Goal: Task Accomplishment & Management: Manage account settings

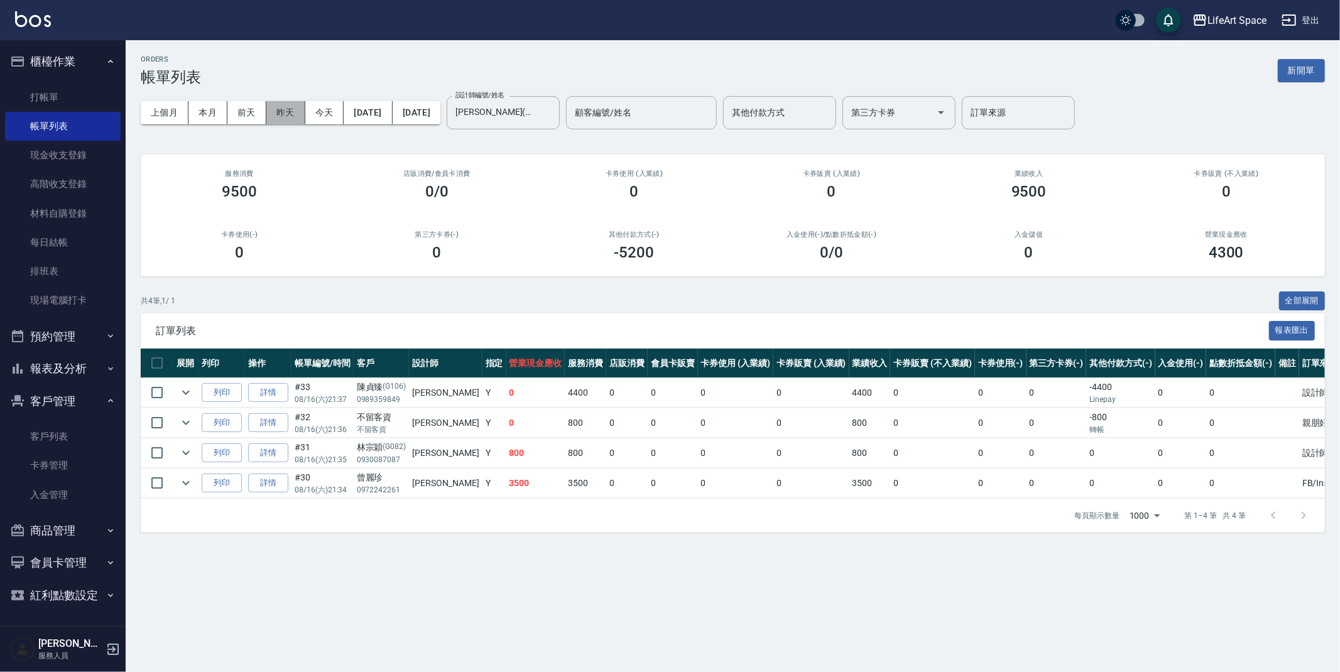
click at [270, 118] on button "昨天" at bounding box center [285, 112] width 39 height 23
click at [392, 114] on button "[DATE]" at bounding box center [368, 112] width 48 height 23
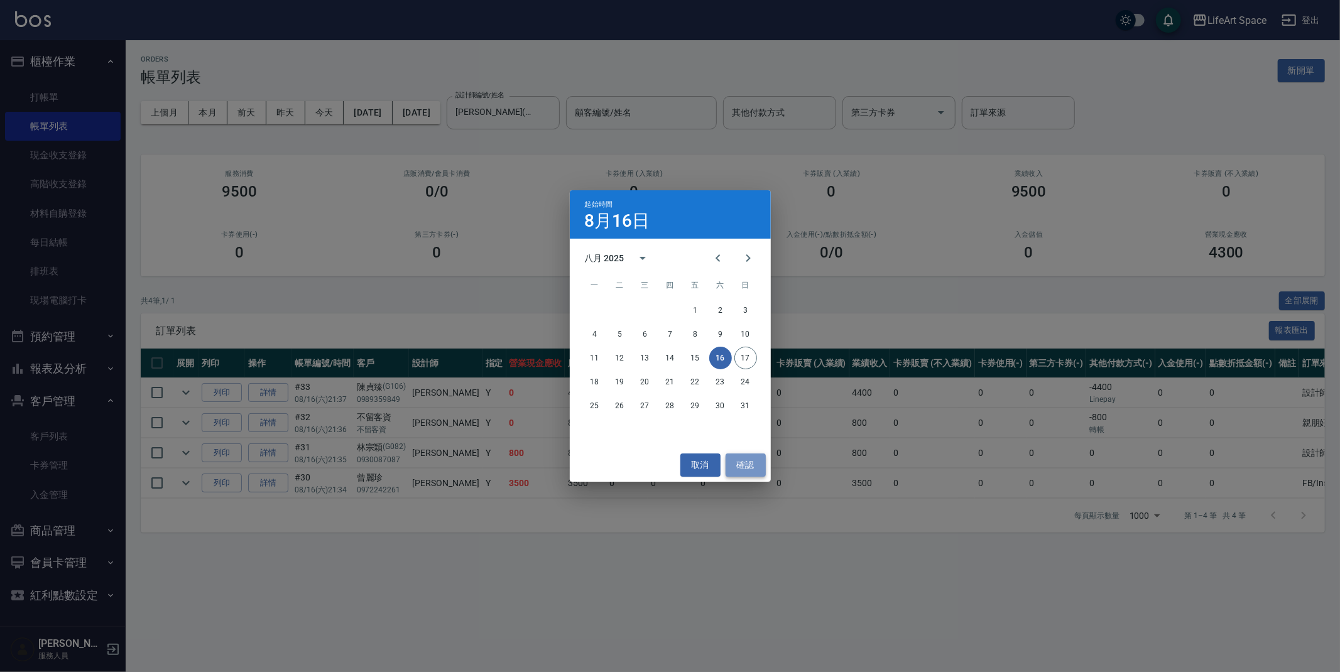
click at [750, 468] on button "確認" at bounding box center [746, 465] width 40 height 23
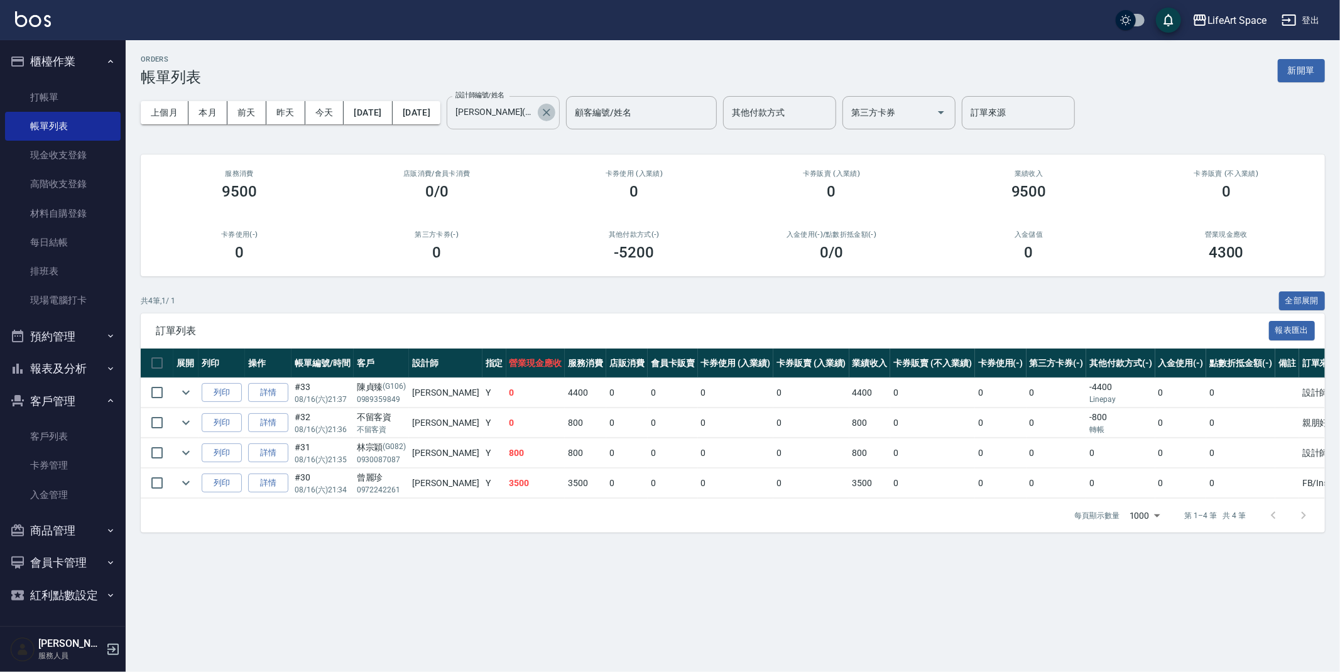
click at [553, 106] on icon "Clear" at bounding box center [546, 112] width 13 height 13
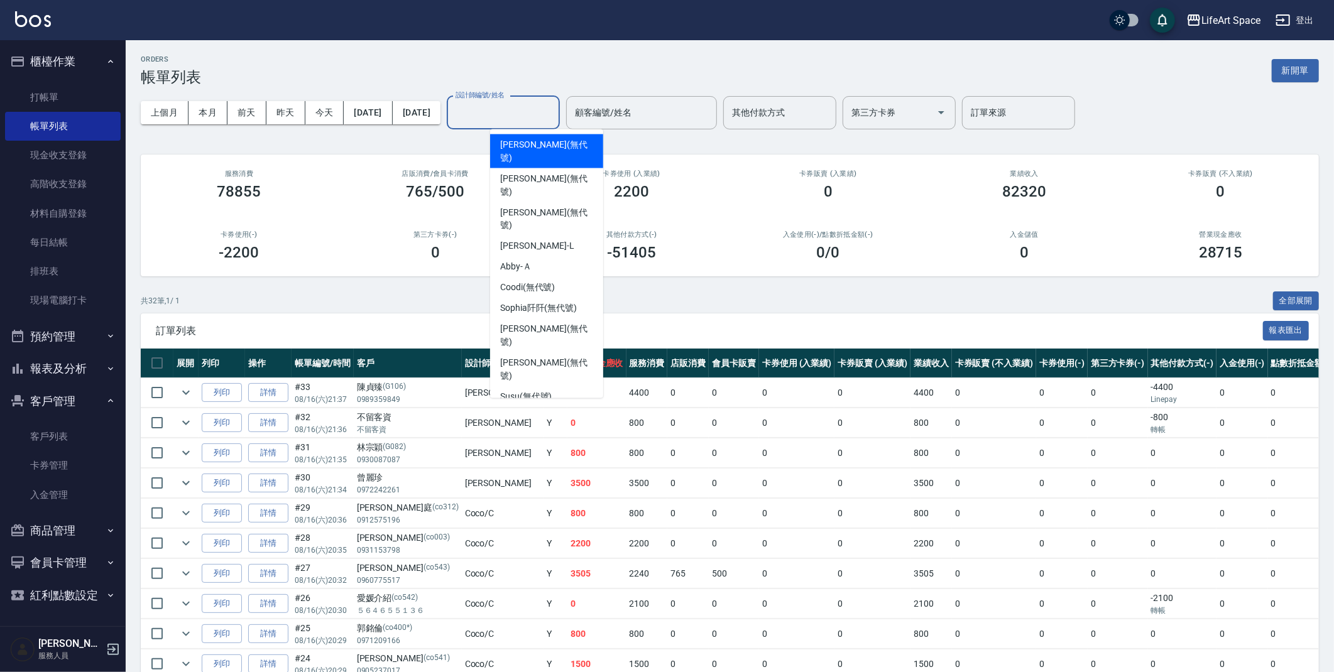
click at [554, 104] on input "設計師編號/姓名" at bounding box center [503, 113] width 102 height 22
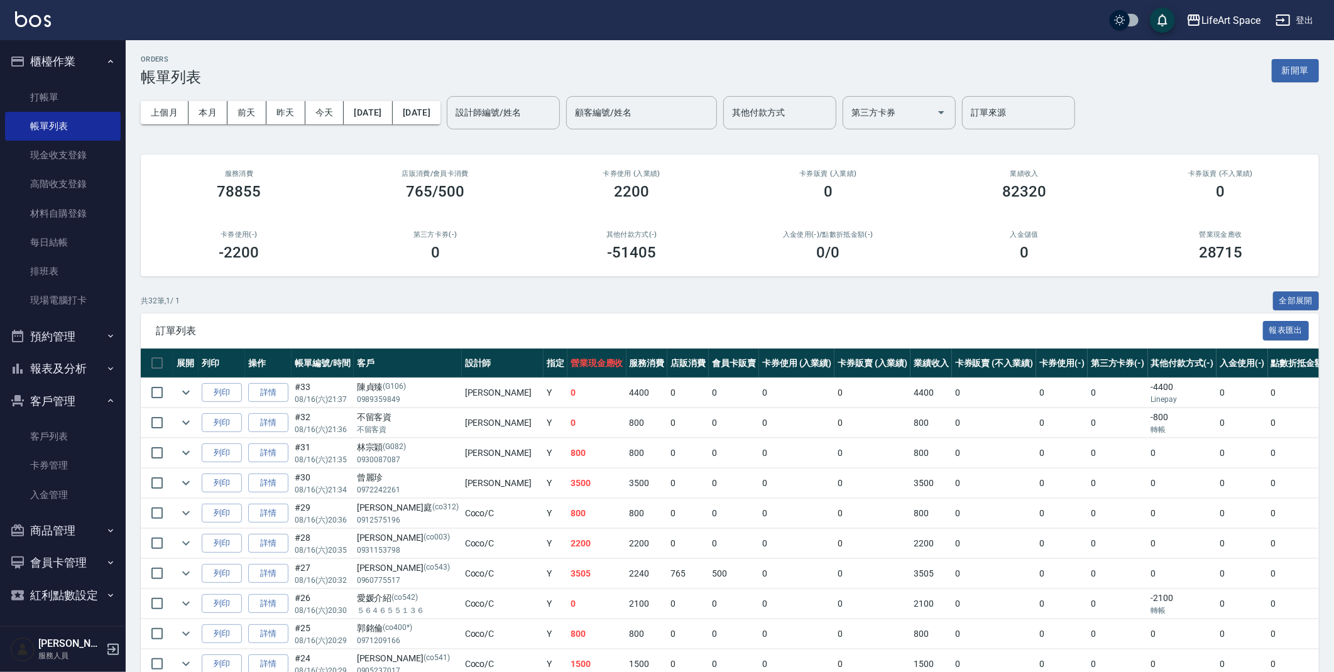
click at [586, 78] on div "ORDERS 帳單列表 新開單" at bounding box center [730, 70] width 1178 height 31
click at [392, 113] on button "[DATE]" at bounding box center [368, 112] width 48 height 23
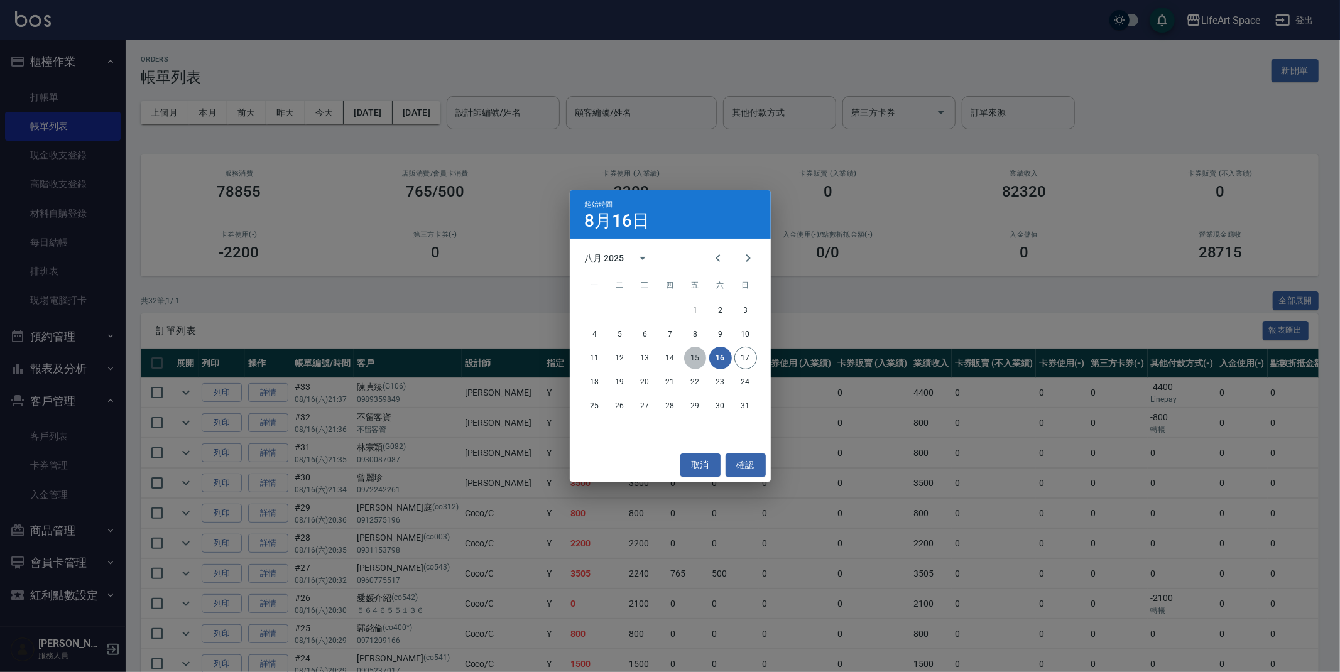
click at [698, 351] on button "15" at bounding box center [695, 358] width 23 height 23
drag, startPoint x: 691, startPoint y: 354, endPoint x: 698, endPoint y: 350, distance: 8.2
click at [691, 354] on button "15" at bounding box center [695, 358] width 23 height 23
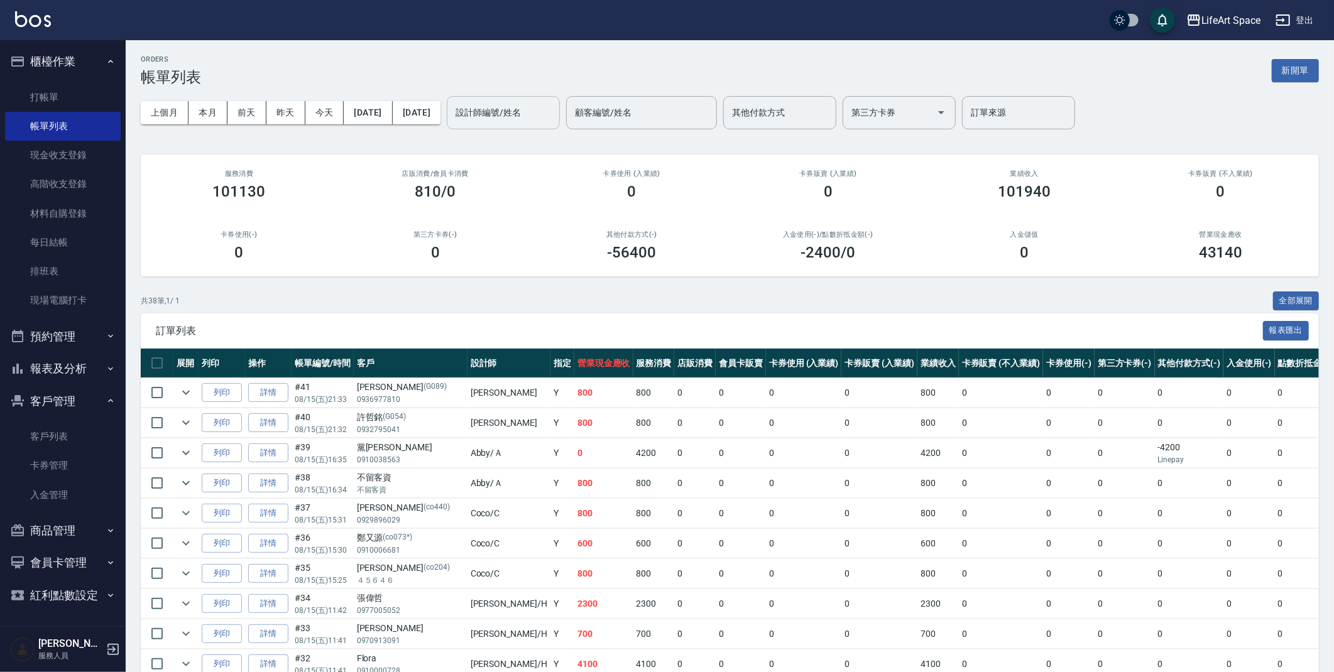
click at [522, 99] on div "設計師編號/姓名" at bounding box center [503, 112] width 113 height 33
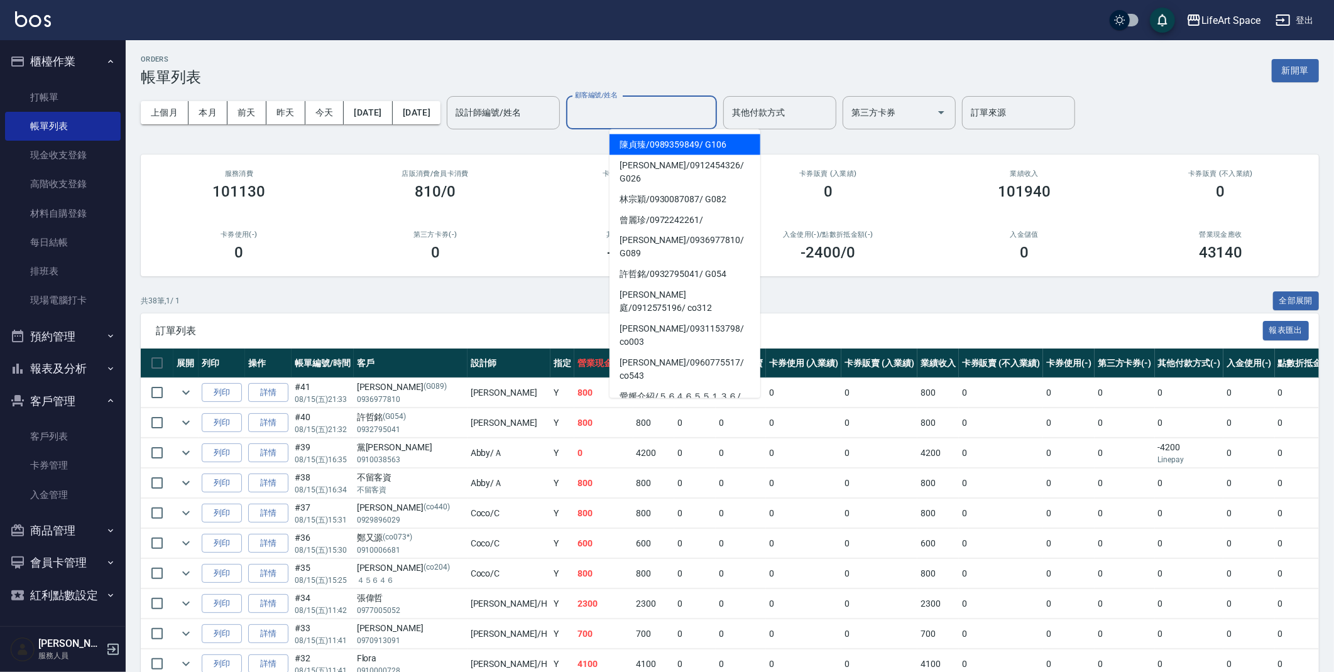
click at [684, 106] on input "顧客編號/姓名" at bounding box center [642, 113] width 140 height 22
click at [831, 110] on input "其他付款方式" at bounding box center [780, 113] width 102 height 22
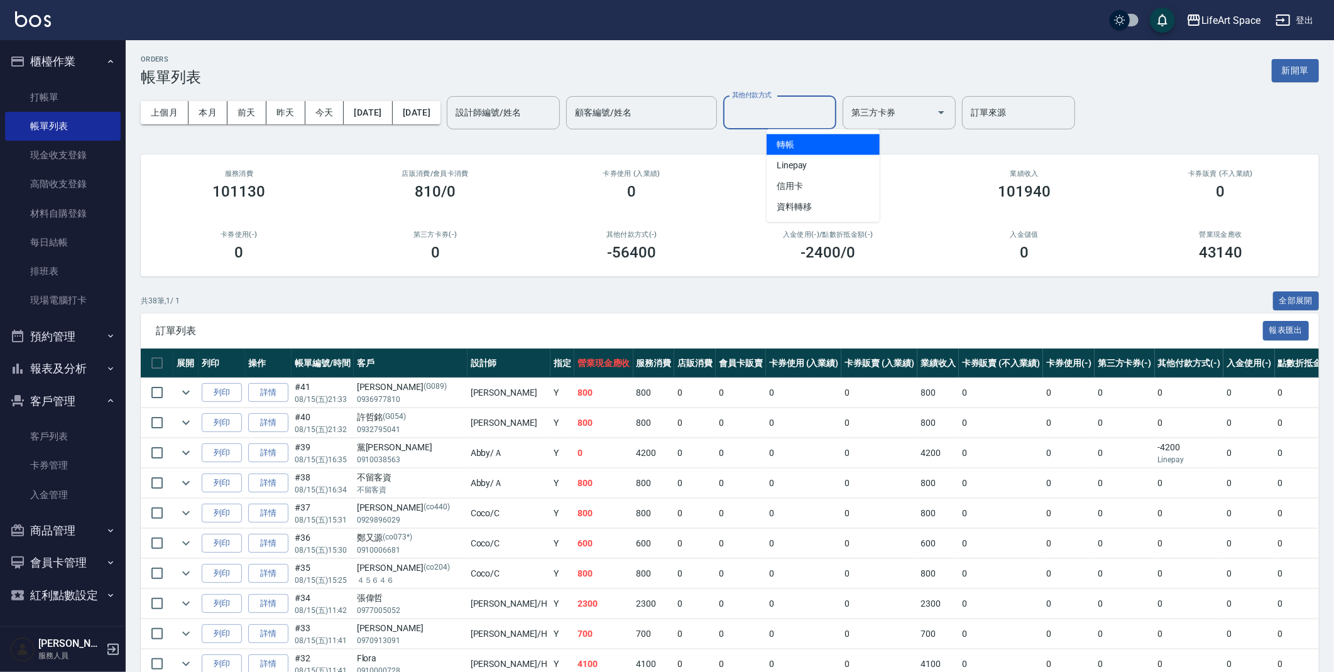
click at [838, 135] on span "轉帳" at bounding box center [823, 144] width 113 height 21
type input "轉帳"
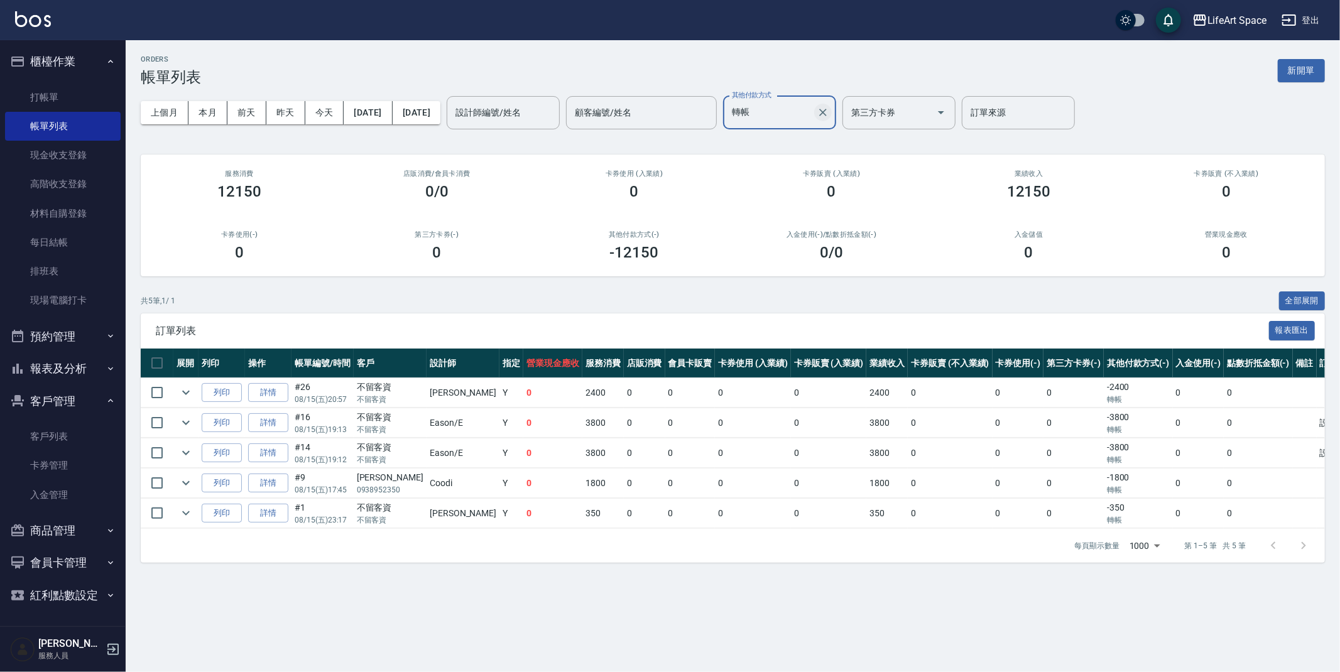
click at [829, 115] on icon "Clear" at bounding box center [823, 112] width 13 height 13
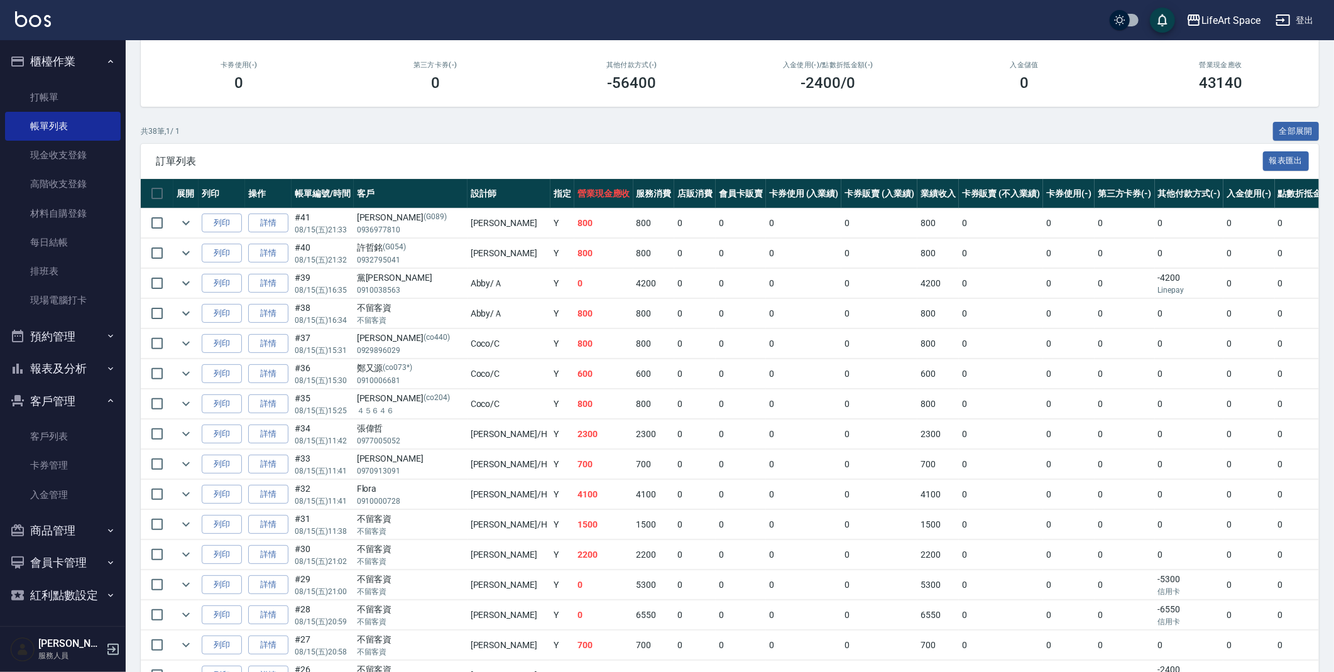
scroll to position [168, 0]
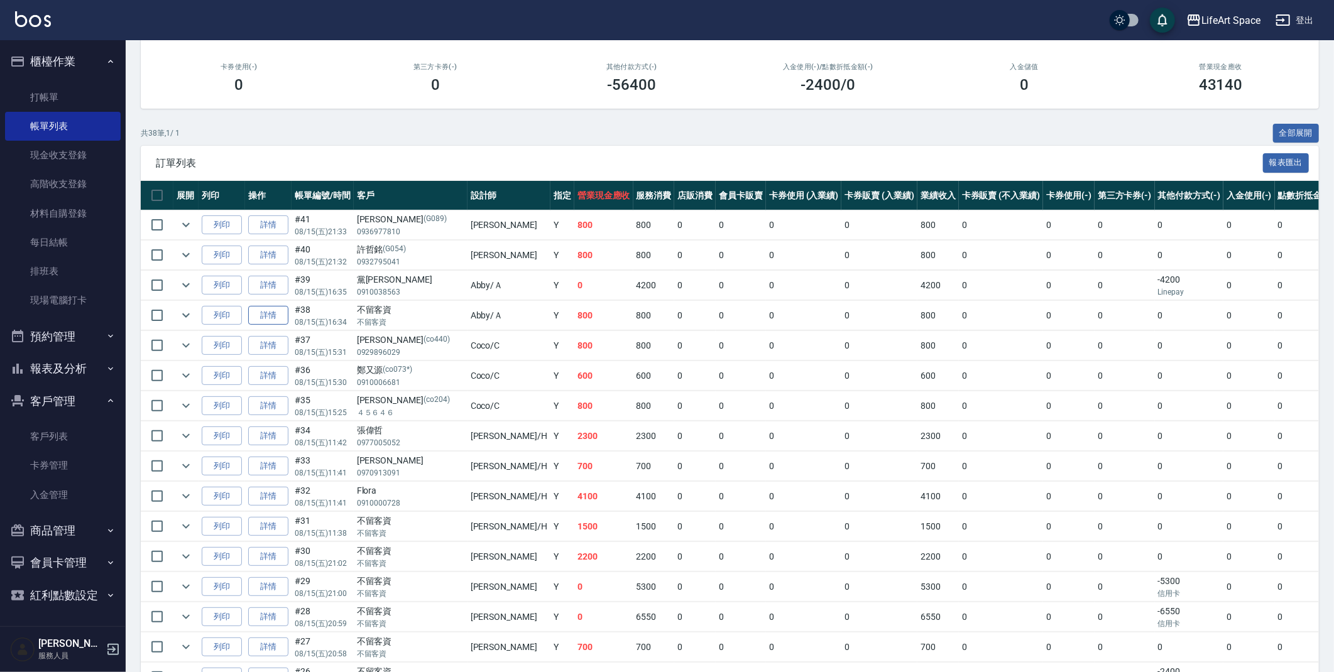
click at [280, 312] on link "詳情" at bounding box center [268, 315] width 40 height 19
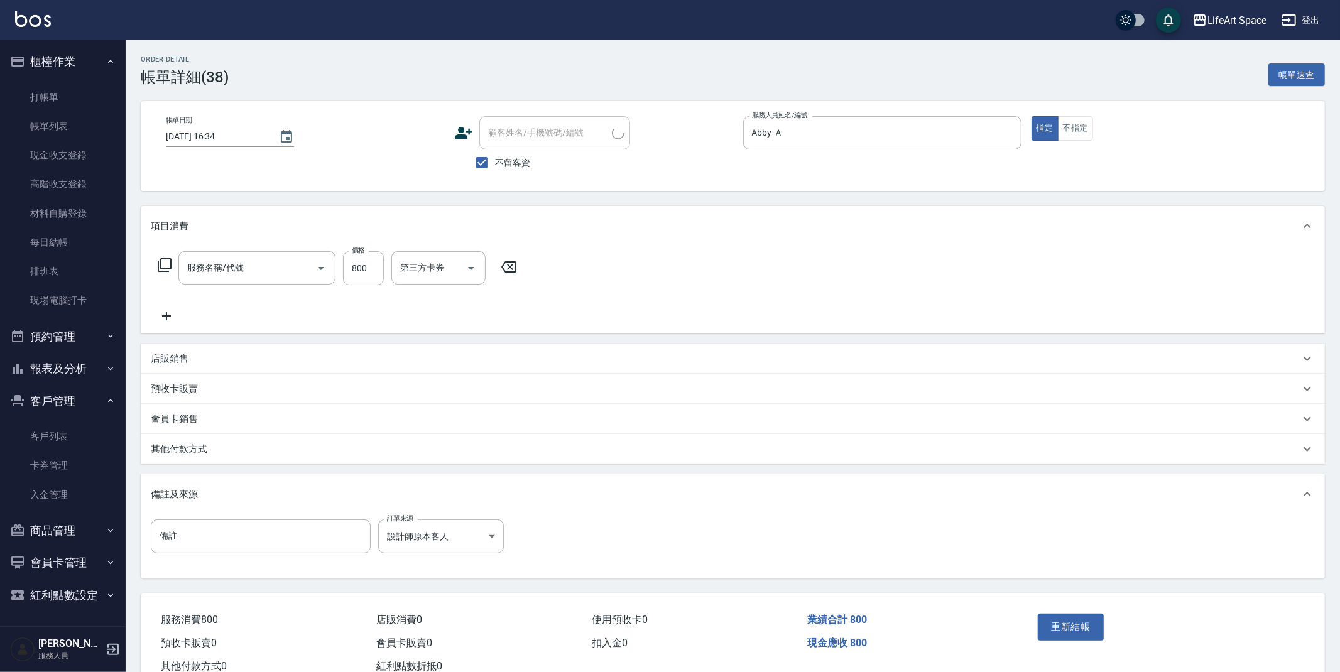
type input "[DATE] 16:34"
checkbox input "true"
type input "Abby-Ａ"
type input "設計師原本客人"
type input "201 剪髮(201)"
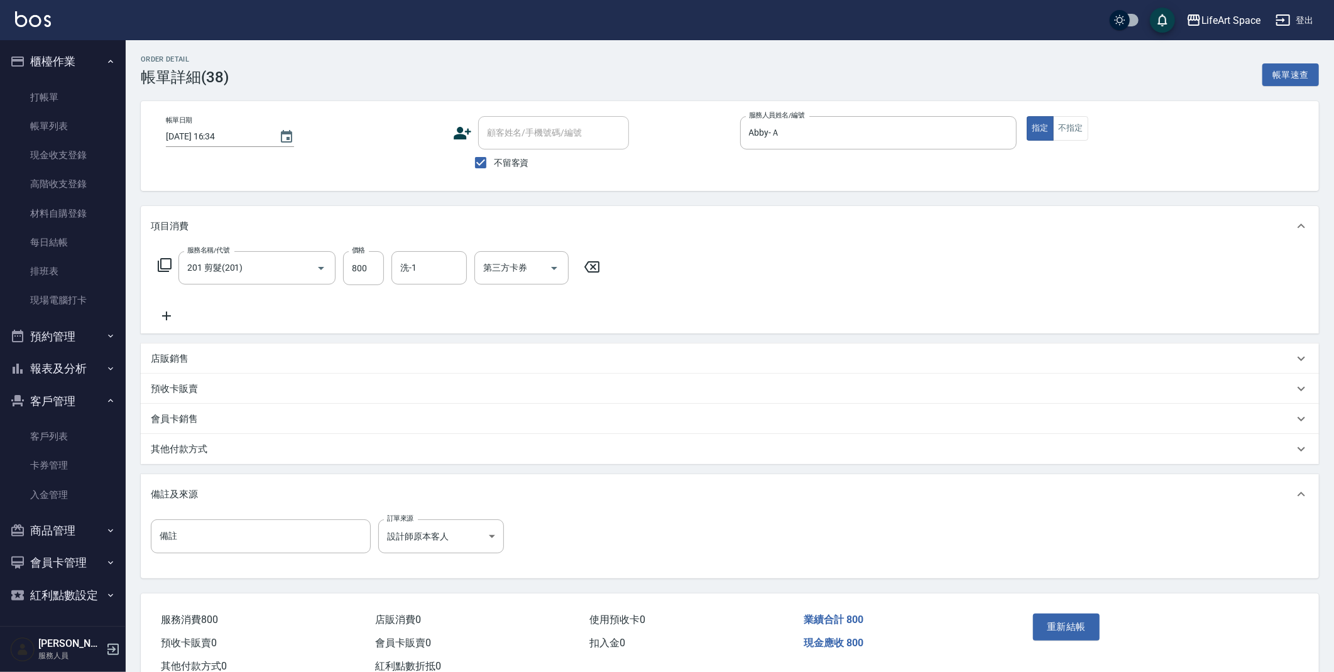
click at [209, 448] on div "其他付款方式" at bounding box center [722, 449] width 1143 height 13
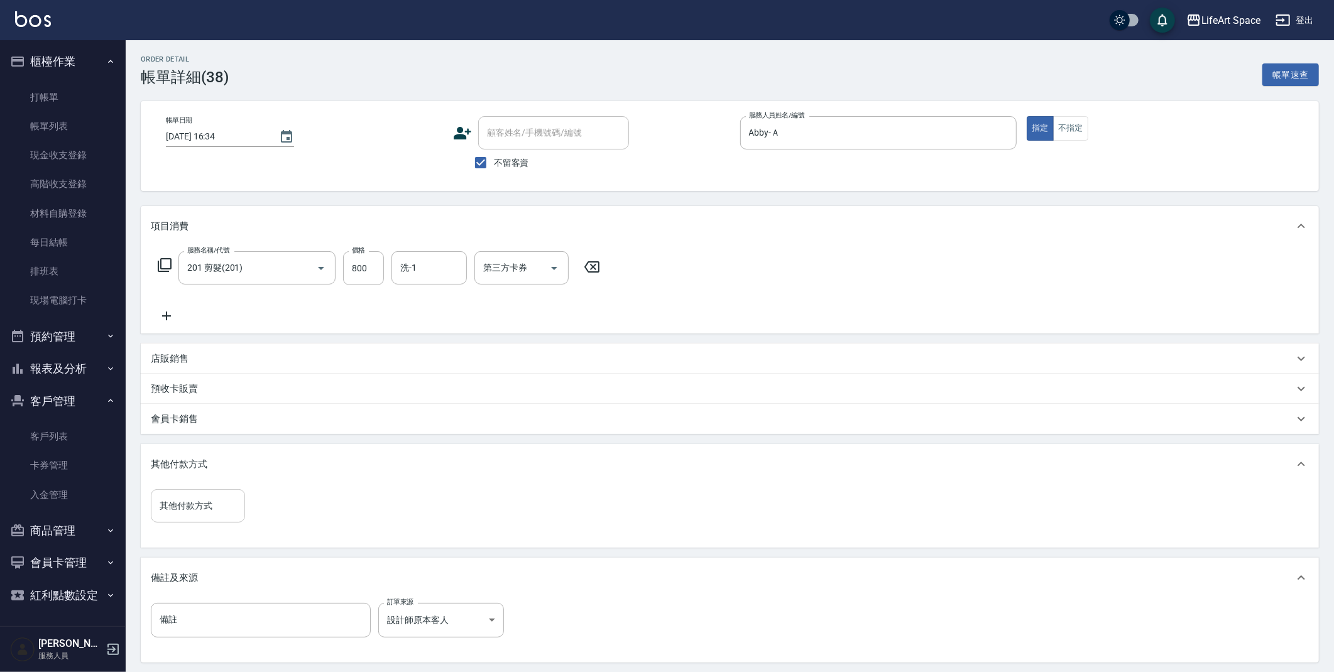
click at [231, 517] on input "其他付款方式" at bounding box center [197, 506] width 83 height 22
click at [217, 536] on span "轉帳" at bounding box center [198, 538] width 94 height 21
type input "轉帳"
click at [332, 503] on input "0" at bounding box center [300, 507] width 94 height 34
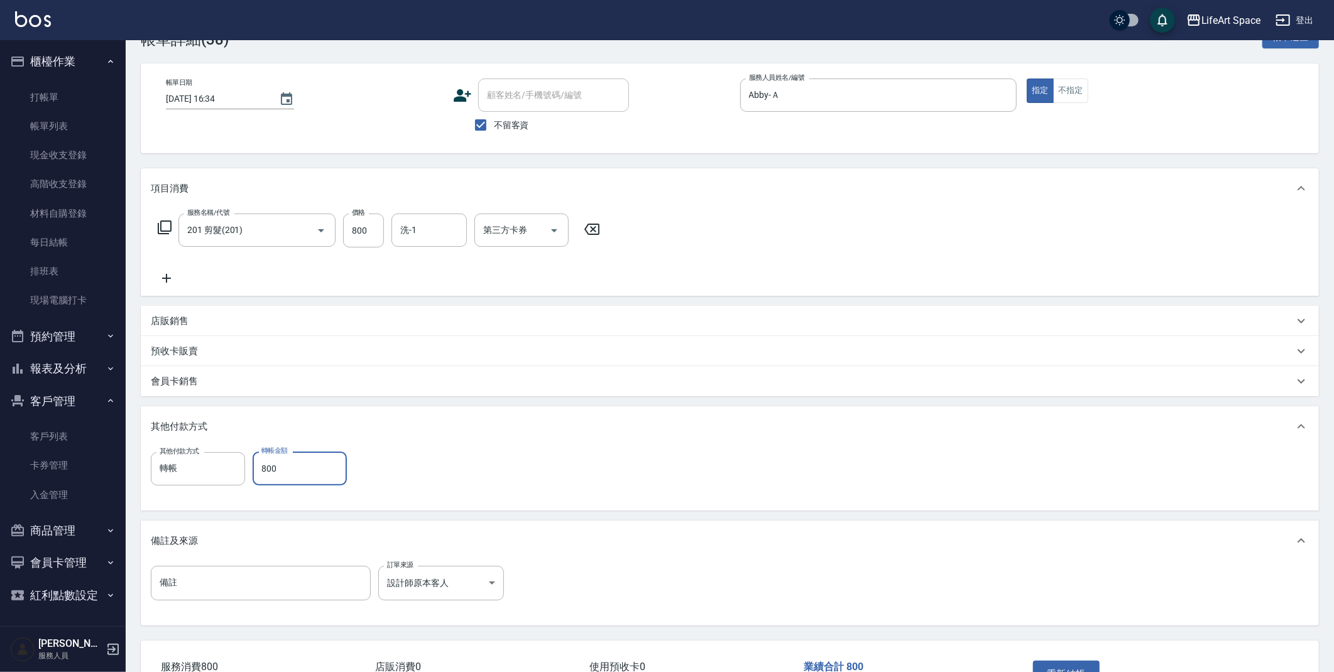
scroll to position [64, 0]
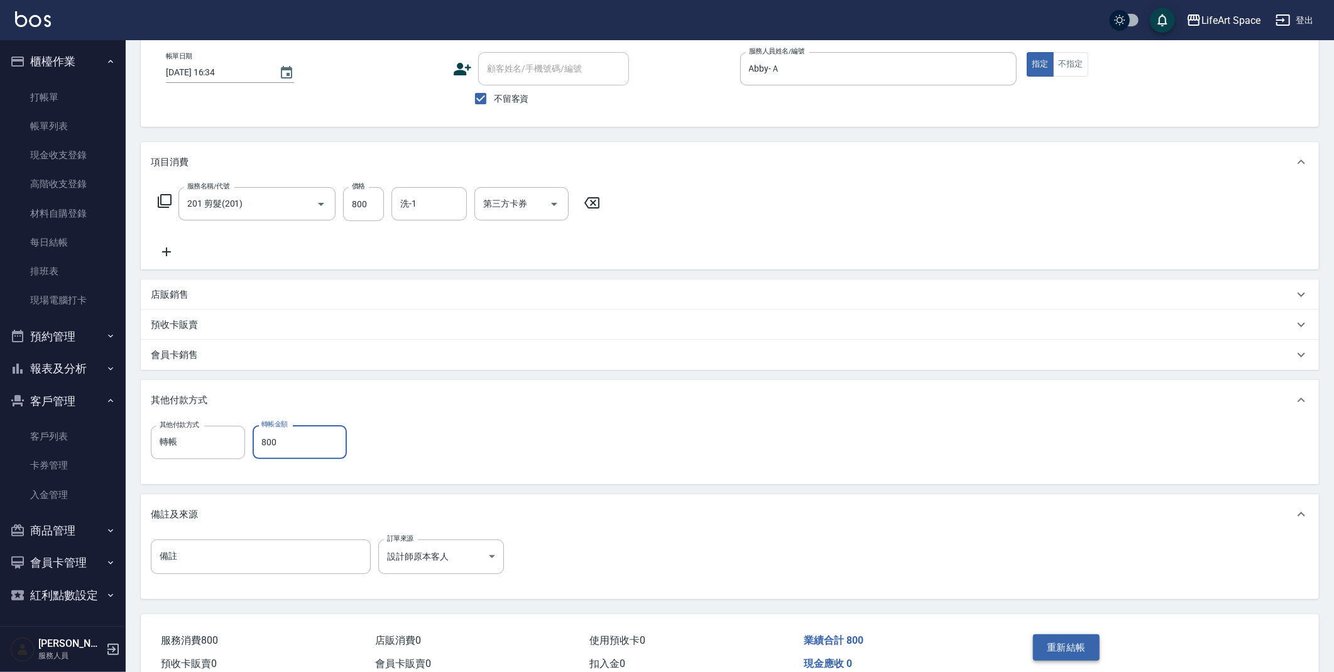
type input "800"
click at [1067, 649] on button "重新結帳" at bounding box center [1066, 648] width 67 height 26
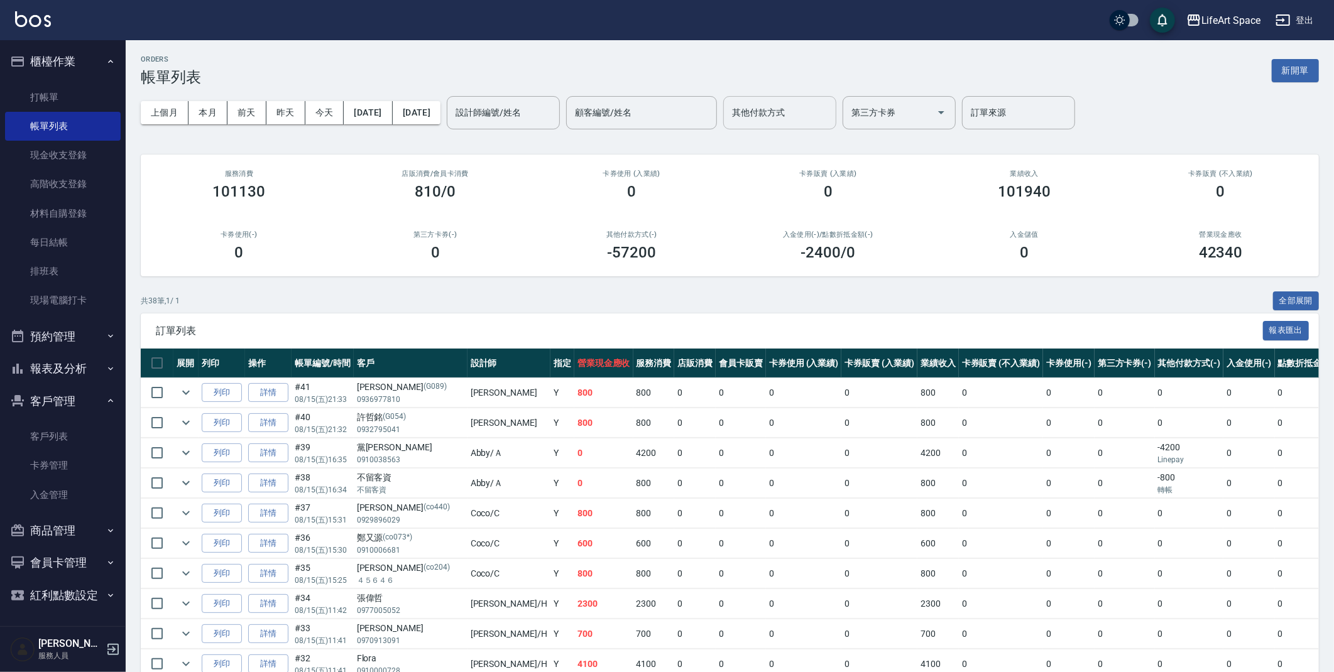
drag, startPoint x: 859, startPoint y: 132, endPoint x: 849, endPoint y: 121, distance: 14.7
click at [859, 132] on div "上個月 本月 前天 昨天 今天 [DATE] [DATE] 設計師編號/姓名 設計師編號/姓名 顧客編號/姓名 顧客編號/姓名 其他付款方式 其他付款方式 第…" at bounding box center [730, 112] width 1178 height 53
click at [831, 121] on input "其他付款方式" at bounding box center [780, 113] width 102 height 22
click at [848, 157] on span "Linepay" at bounding box center [823, 165] width 113 height 21
type input "Linepay"
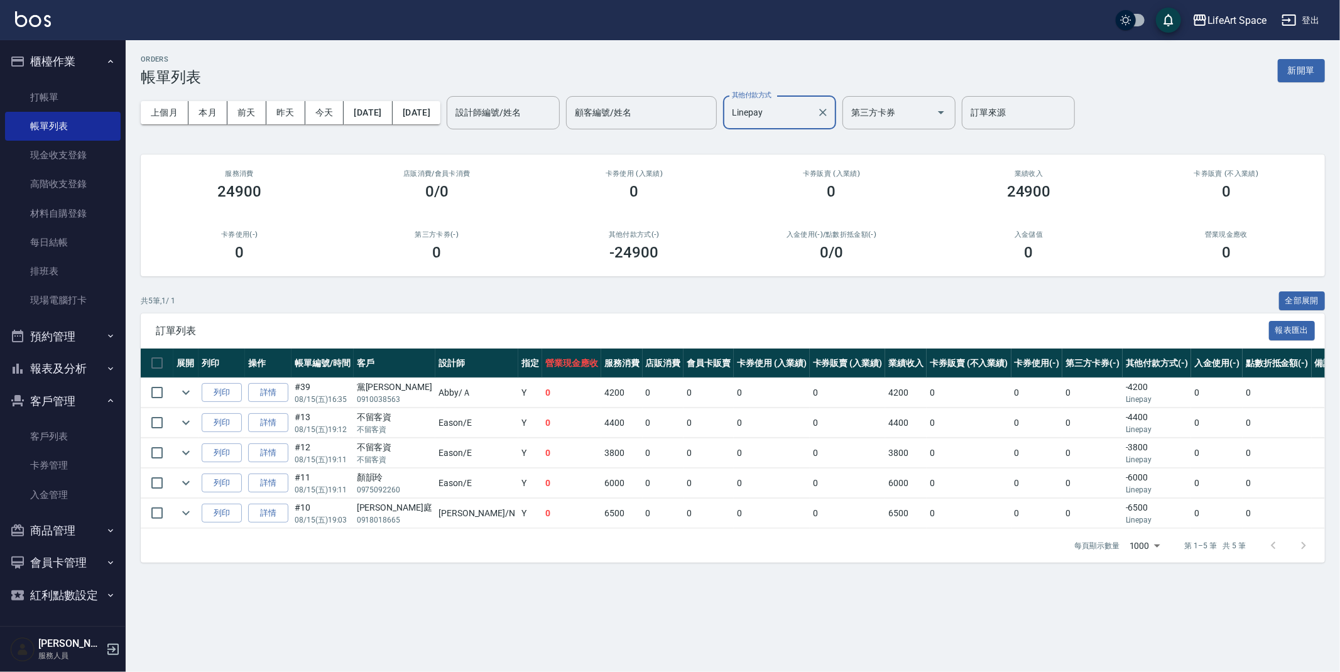
click at [832, 121] on button "Clear" at bounding box center [823, 113] width 18 height 18
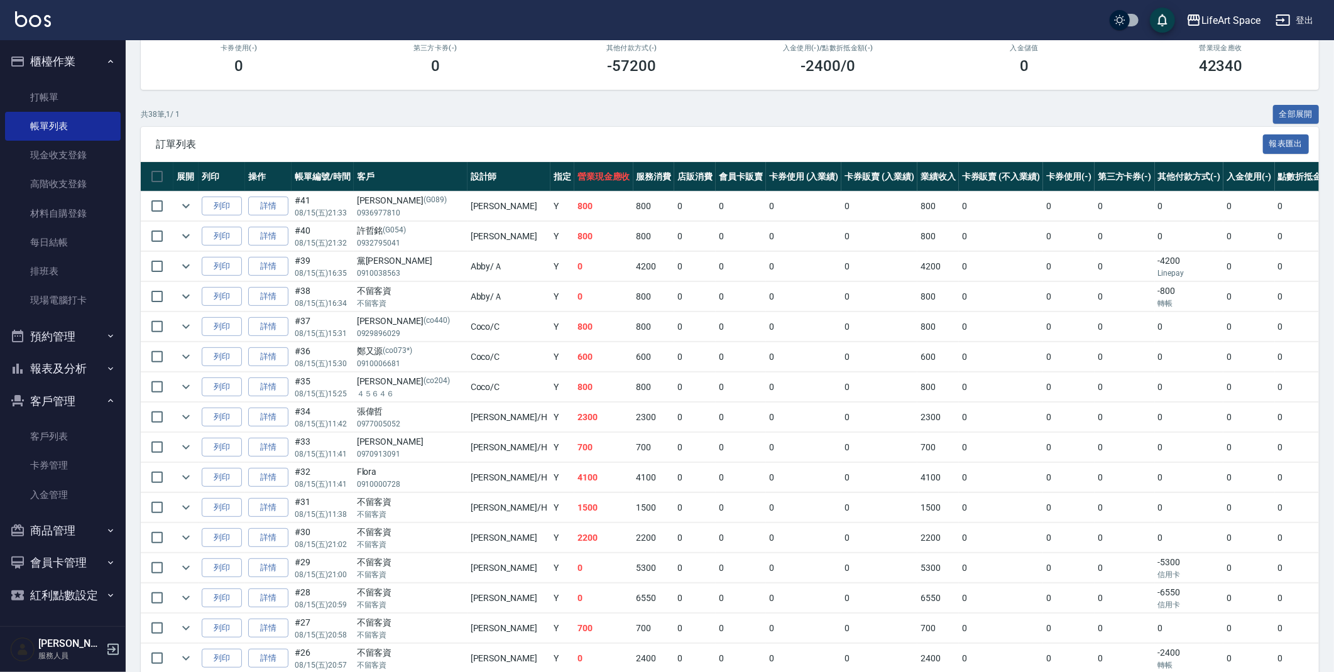
scroll to position [193, 0]
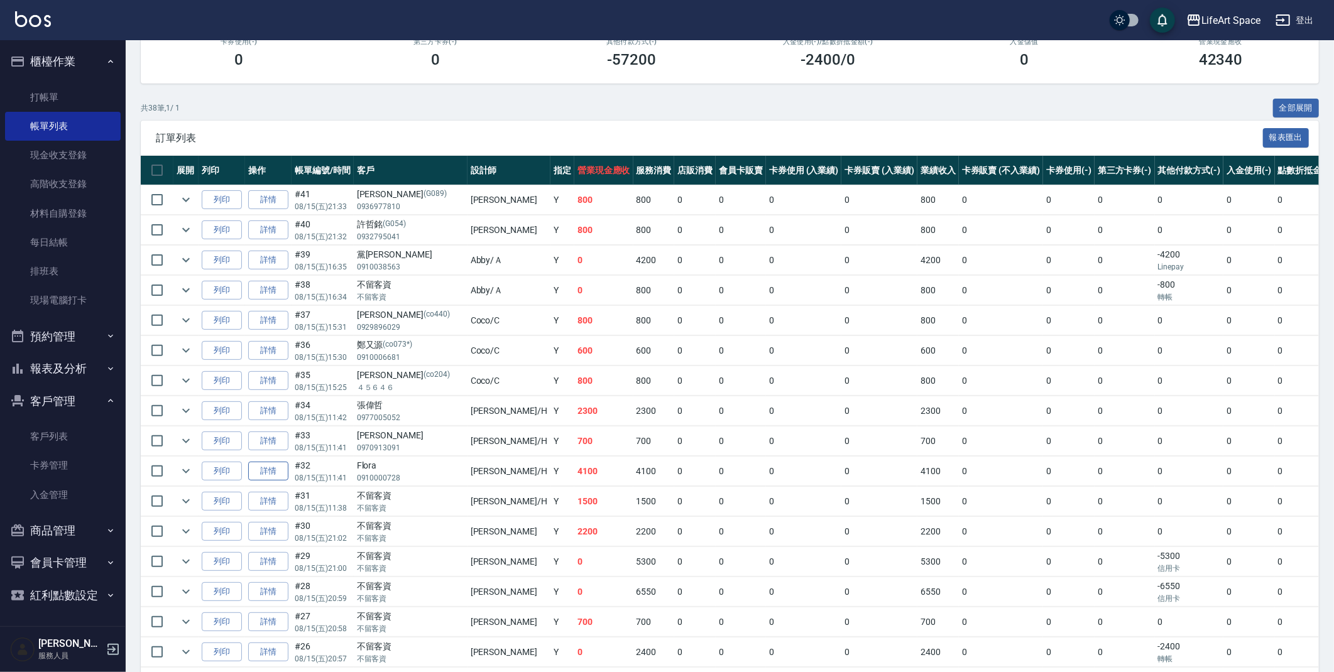
click at [278, 475] on link "詳情" at bounding box center [268, 471] width 40 height 19
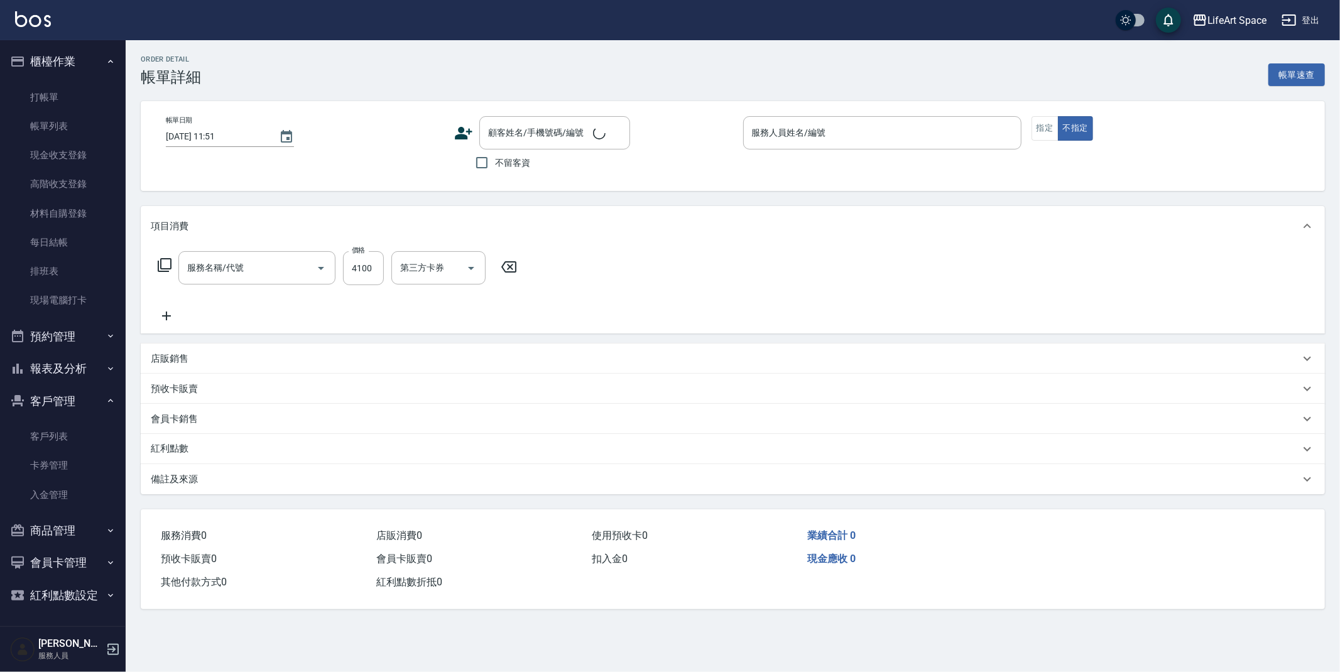
type input "[DATE] 11:41"
type input "[PERSON_NAME]"
type input "FB/Instagram"
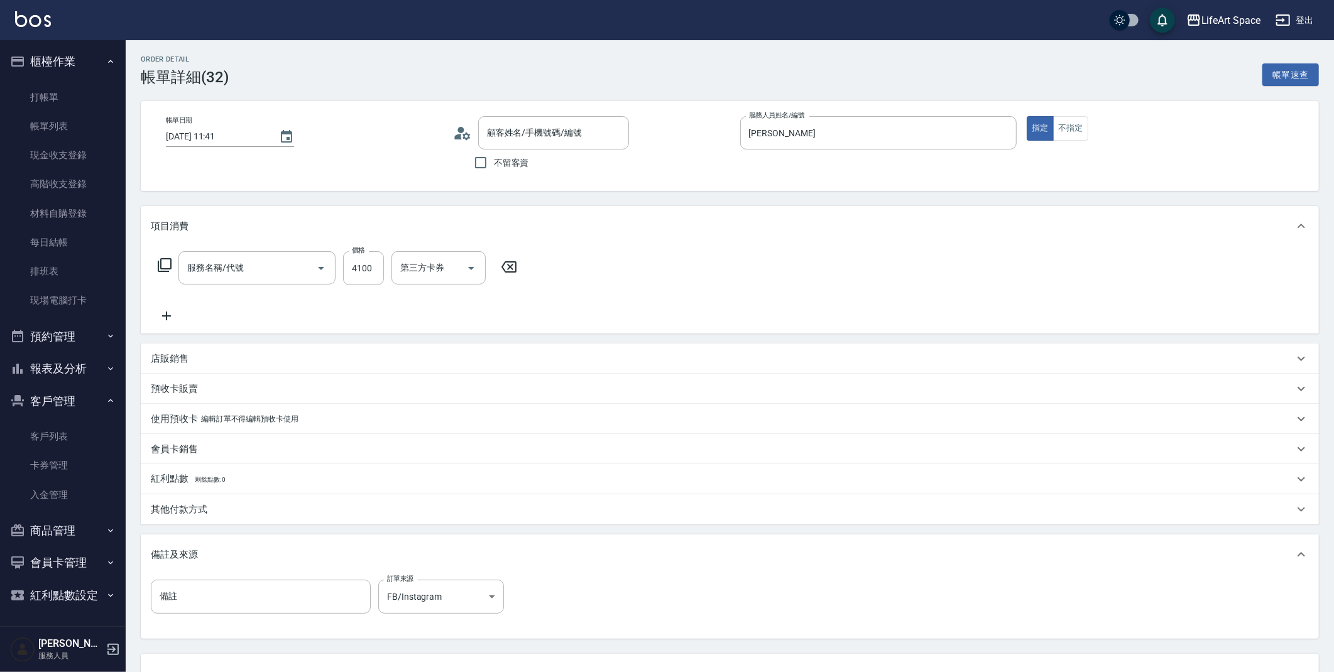
type input "501 燙髮(501)"
type input "Flora/0910000728/"
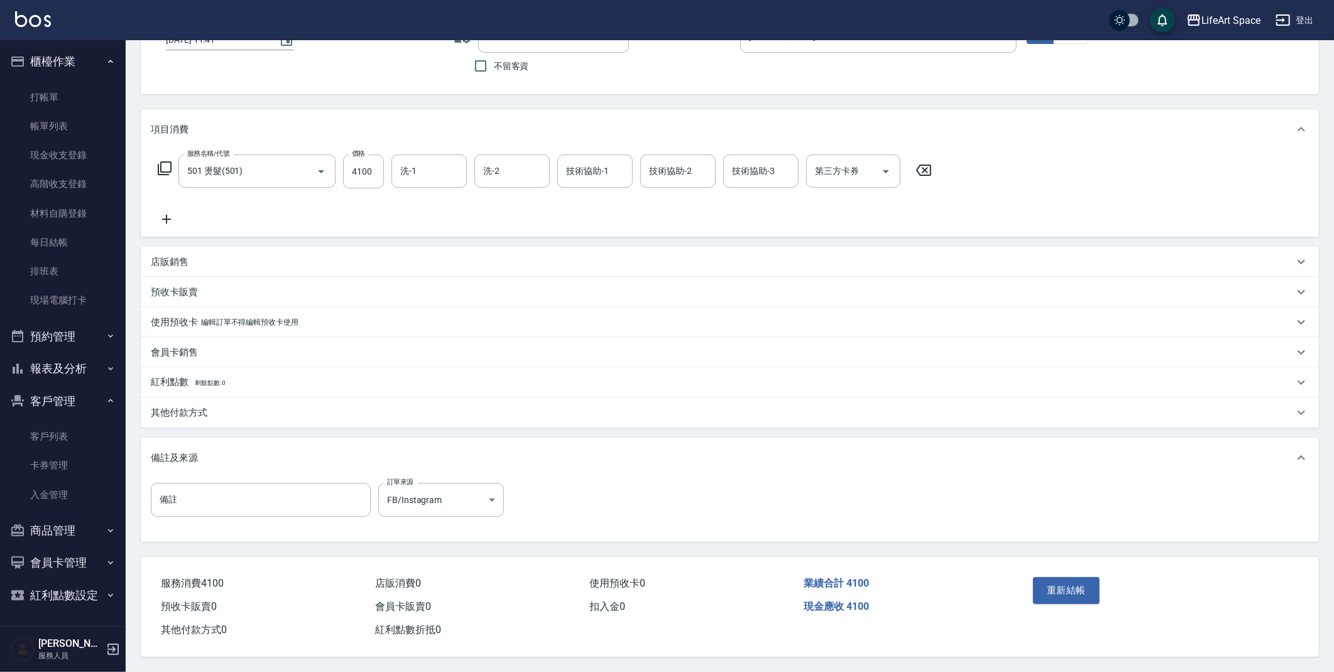
scroll to position [101, 0]
click at [195, 407] on p "其他付款方式" at bounding box center [179, 413] width 57 height 13
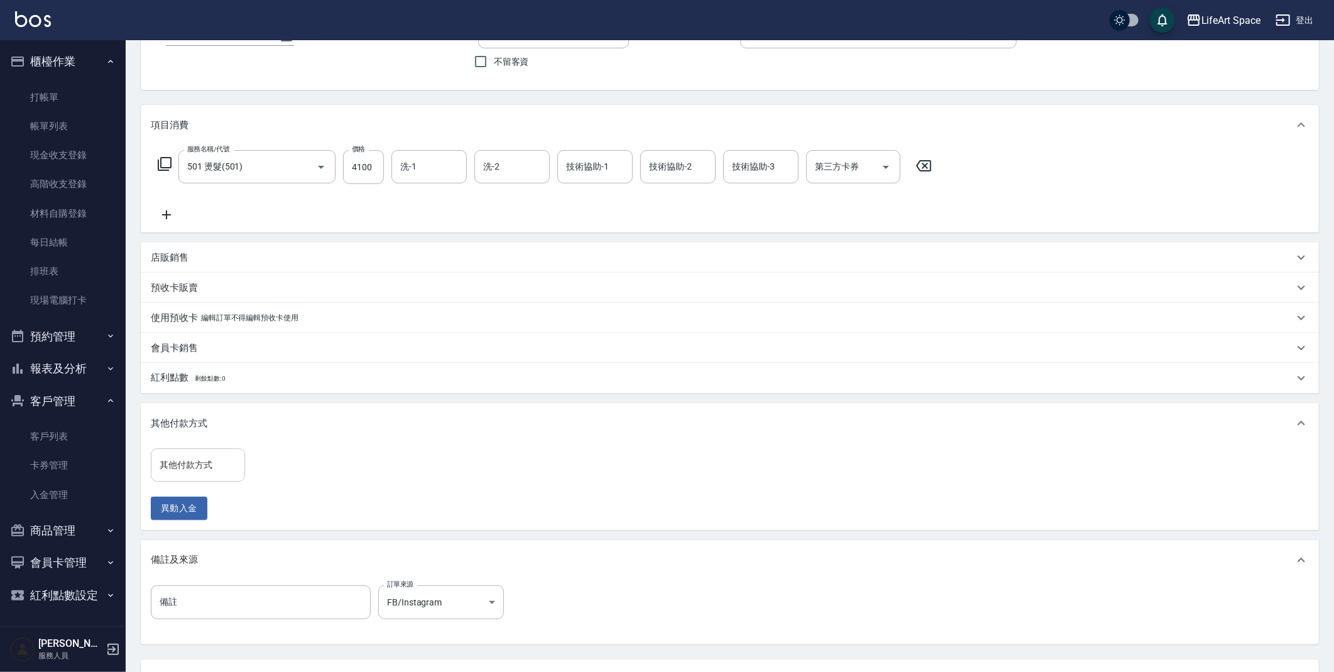
click at [243, 461] on div "其他付款方式" at bounding box center [198, 465] width 94 height 33
drag, startPoint x: 192, startPoint y: 515, endPoint x: 200, endPoint y: 503, distance: 14.8
click at [192, 515] on span "Linepay" at bounding box center [198, 518] width 94 height 21
type input "Linepay"
click at [298, 469] on input "0" at bounding box center [300, 466] width 94 height 34
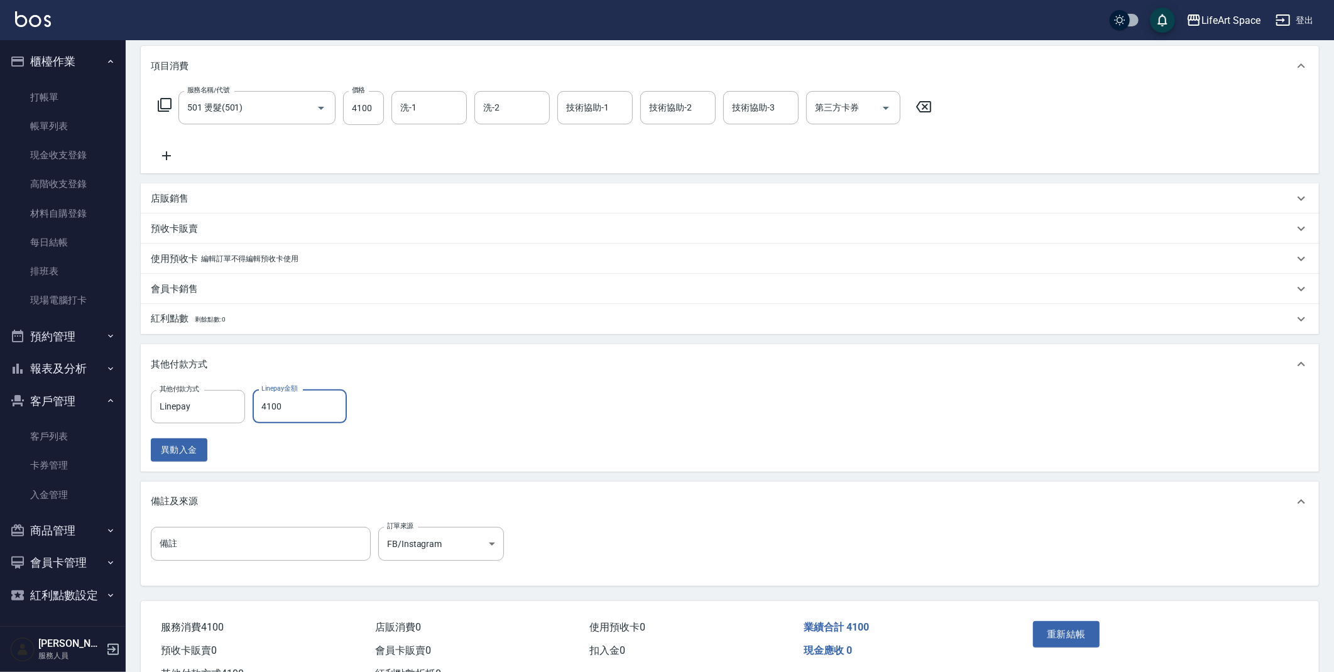
scroll to position [208, 0]
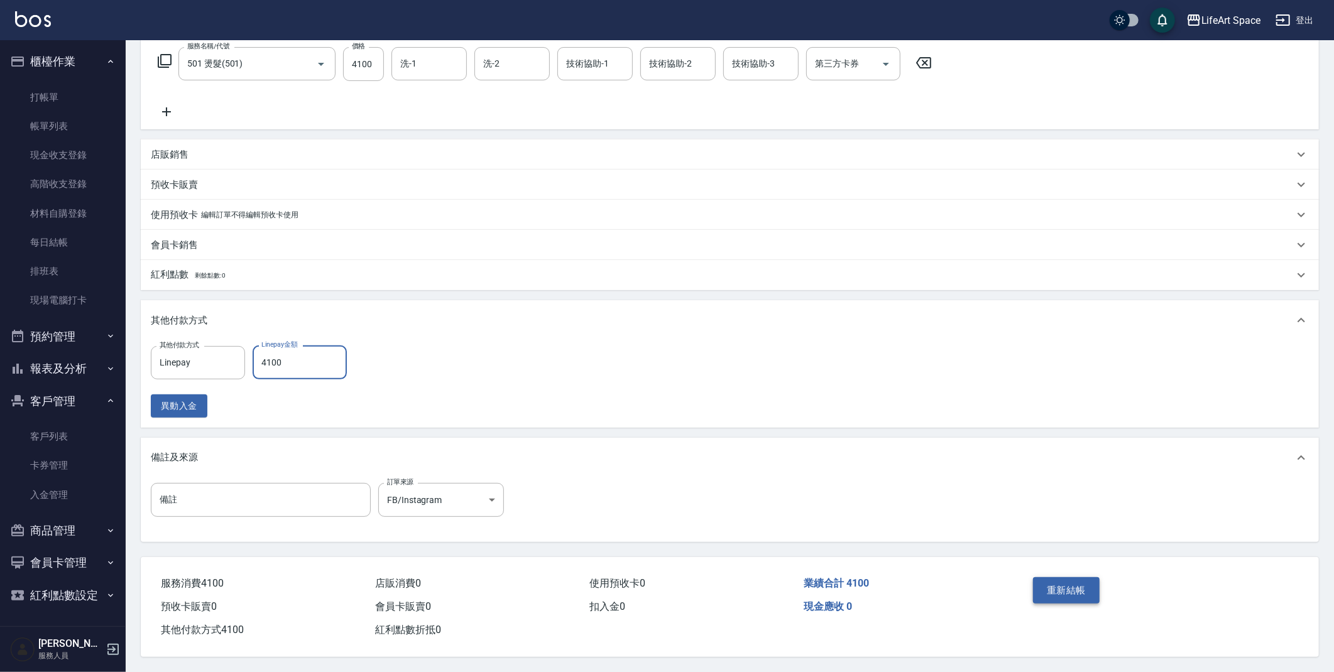
type input "4100"
click at [1075, 584] on button "重新結帳" at bounding box center [1066, 591] width 67 height 26
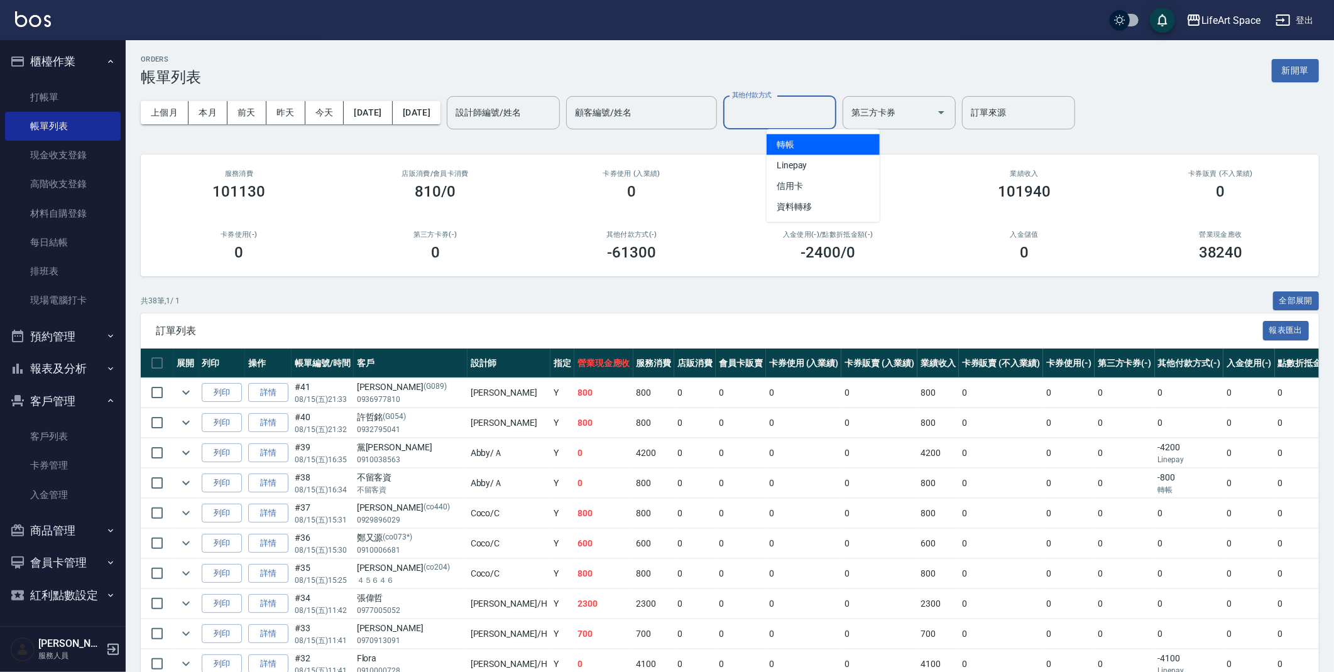
click at [804, 121] on input "其他付款方式" at bounding box center [780, 113] width 102 height 22
click at [806, 168] on span "Linepay" at bounding box center [823, 165] width 113 height 21
type input "Linepay"
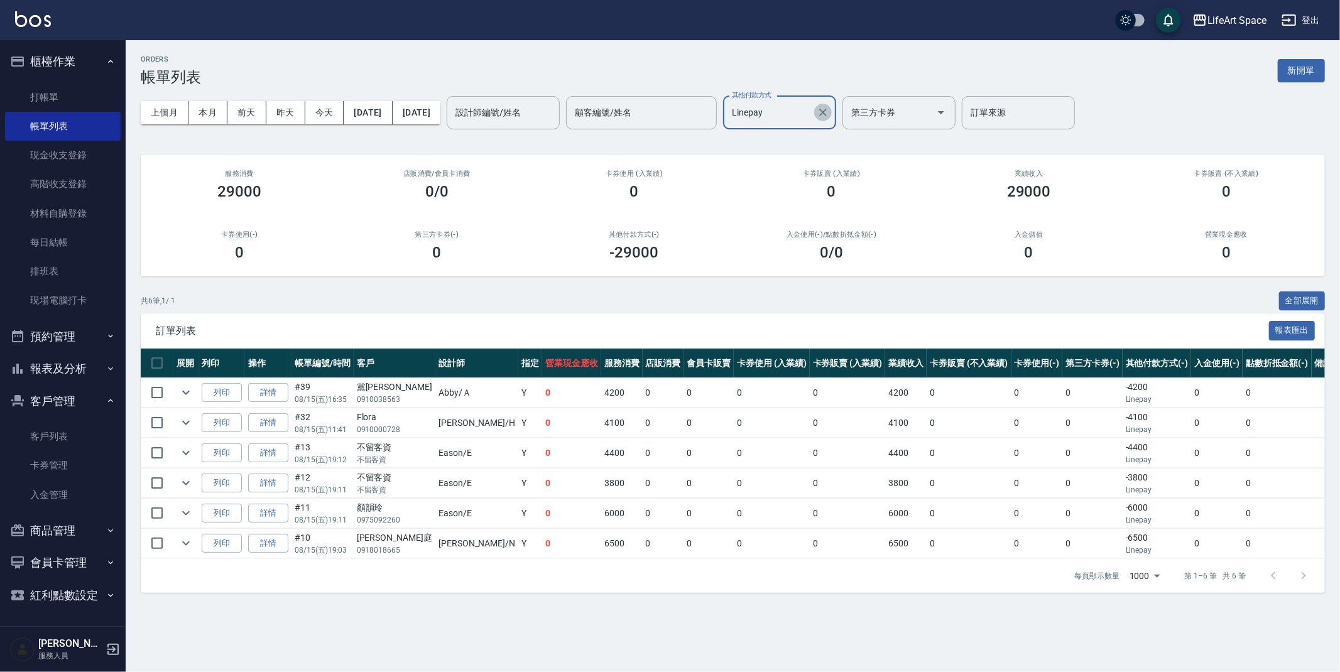
click at [829, 111] on icon "Clear" at bounding box center [823, 112] width 13 height 13
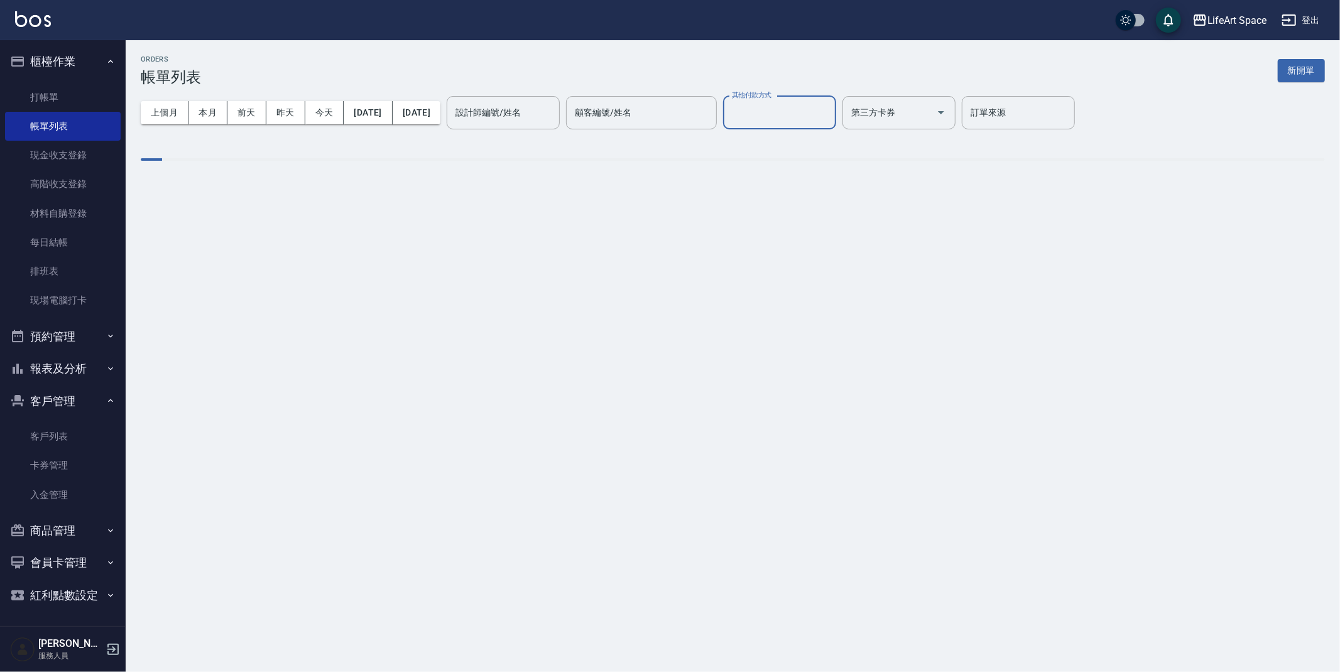
click at [831, 111] on input "其他付款方式" at bounding box center [780, 113] width 102 height 22
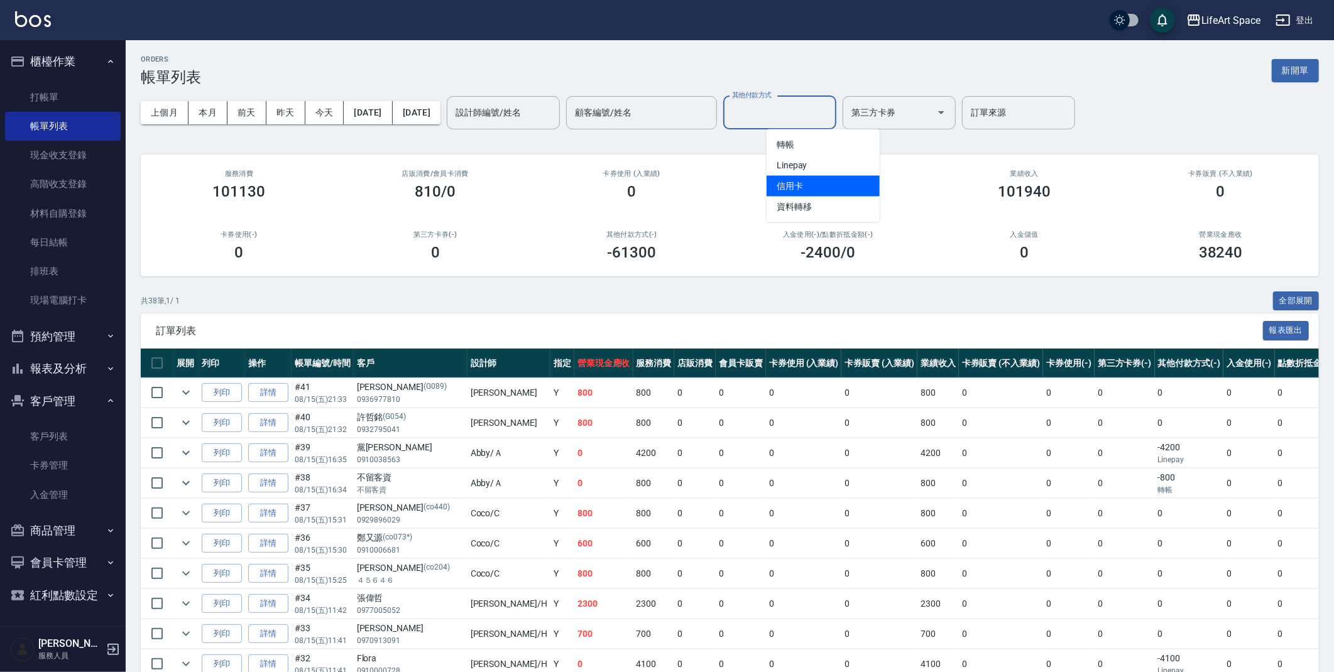
click at [840, 194] on span "信用卡" at bounding box center [823, 186] width 113 height 21
type input "信用卡"
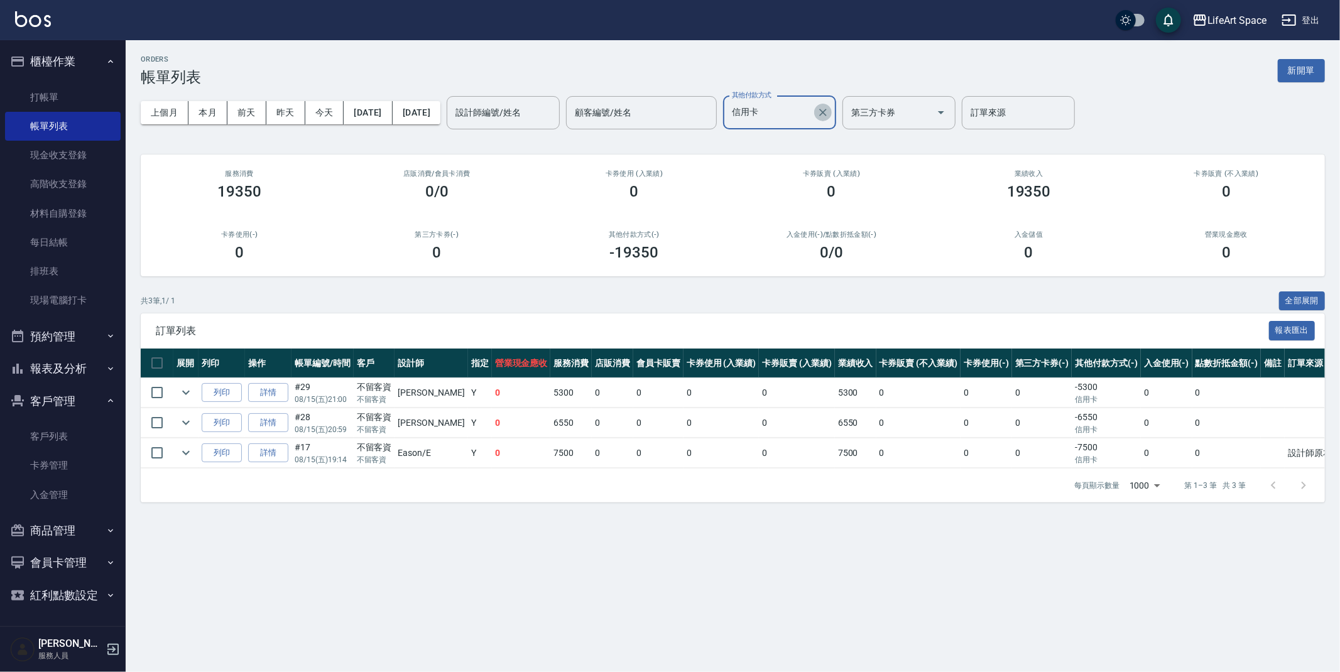
click at [829, 109] on icon "Clear" at bounding box center [823, 112] width 13 height 13
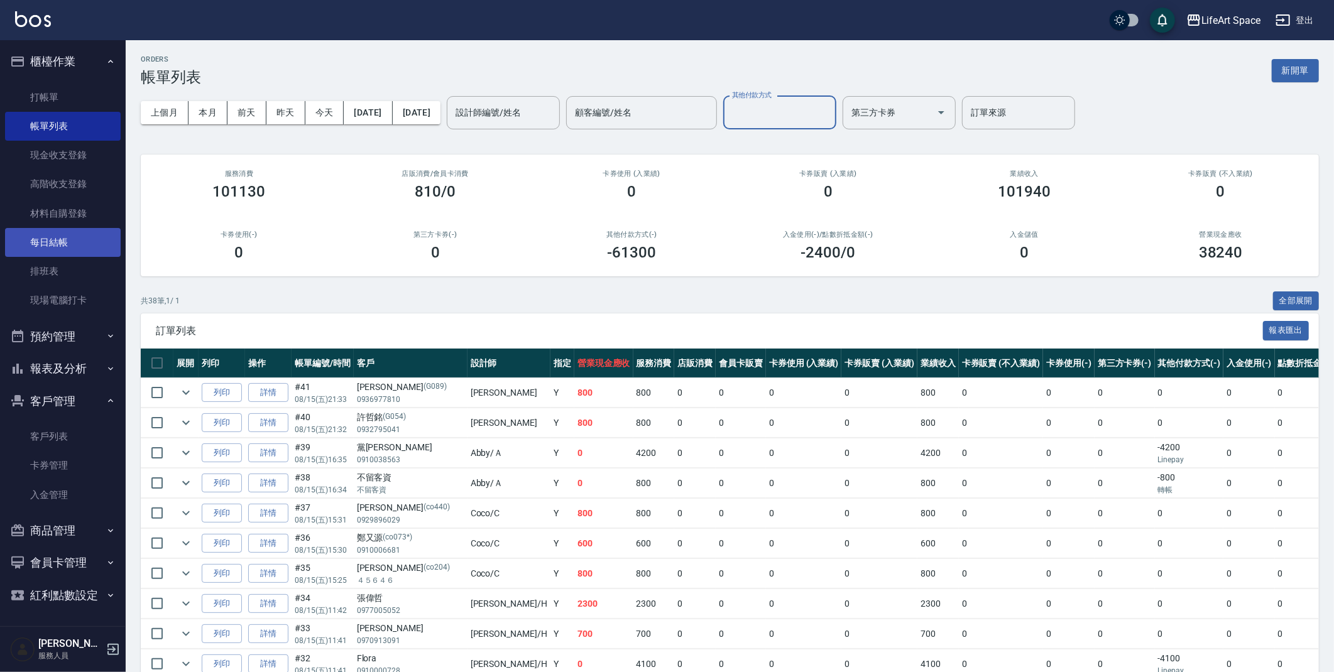
click at [59, 233] on link "每日結帳" at bounding box center [63, 242] width 116 height 29
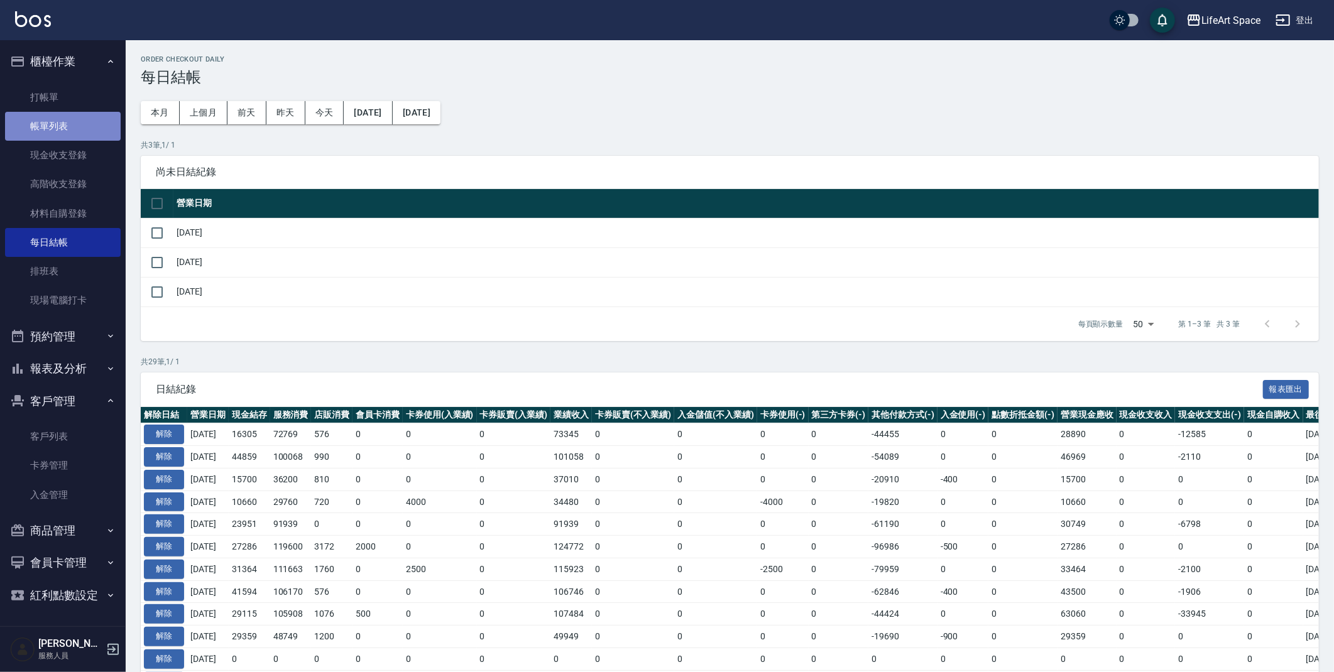
click at [70, 128] on link "帳單列表" at bounding box center [63, 126] width 116 height 29
